Goal: Check status: Check status

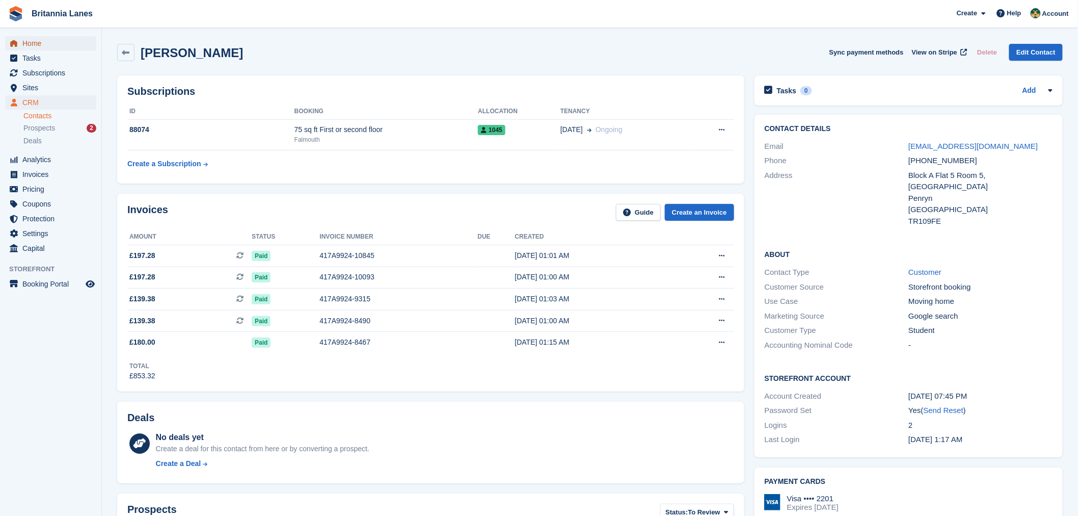
click at [34, 43] on span "Home" at bounding box center [52, 43] width 61 height 14
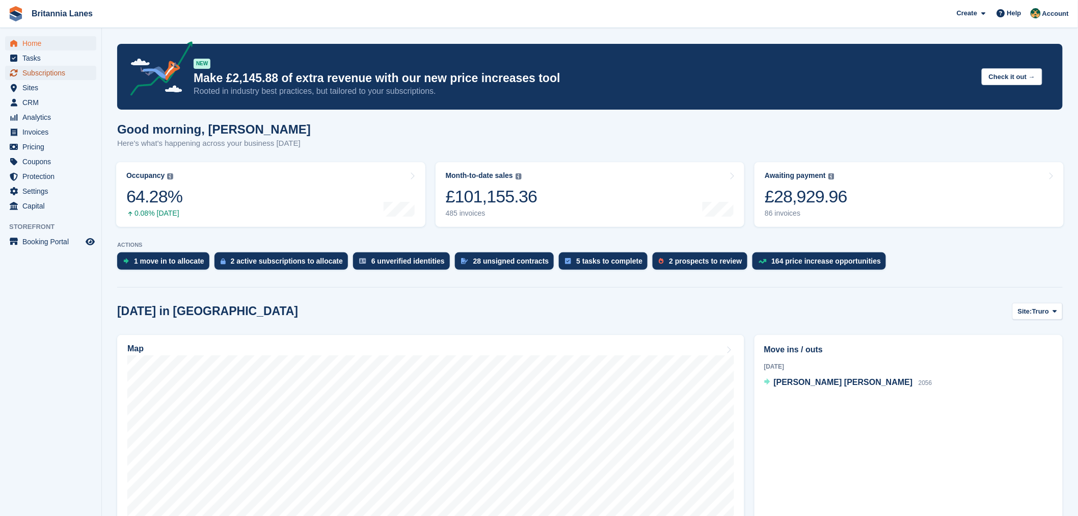
click at [44, 68] on span "Subscriptions" at bounding box center [52, 73] width 61 height 14
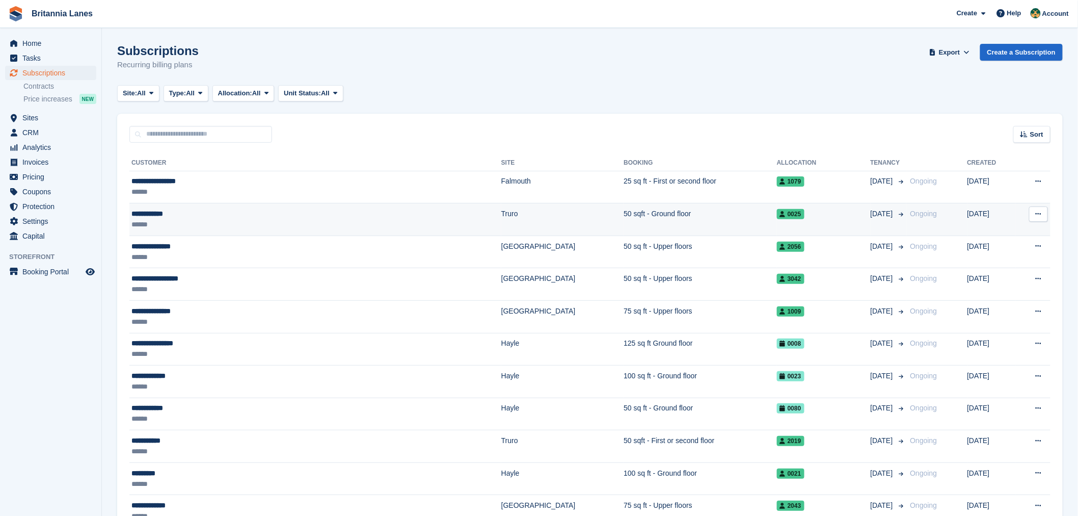
click at [212, 220] on div "******" at bounding box center [242, 224] width 223 height 11
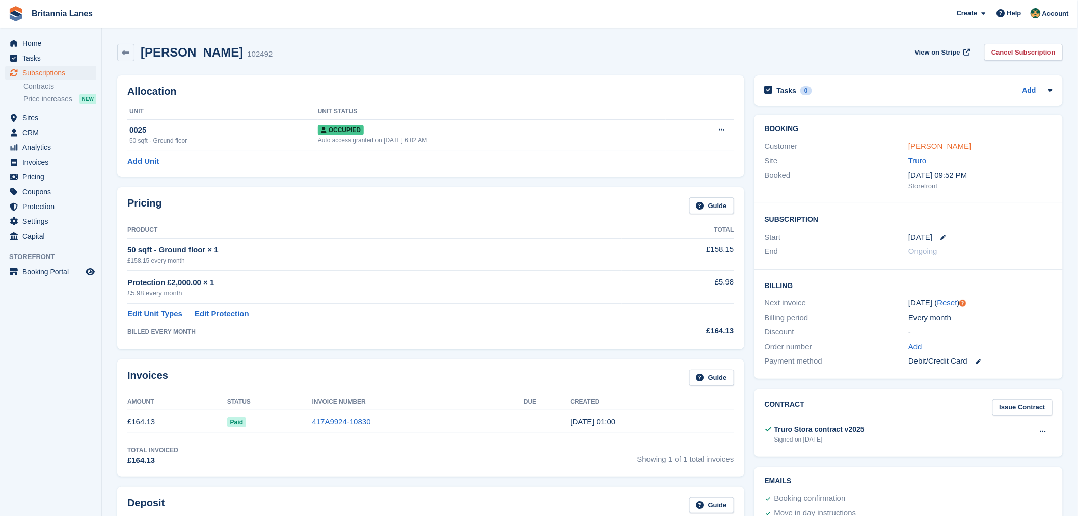
click at [940, 150] on link "Dennis Leavy" at bounding box center [940, 146] width 63 height 9
